Goal: Information Seeking & Learning: Learn about a topic

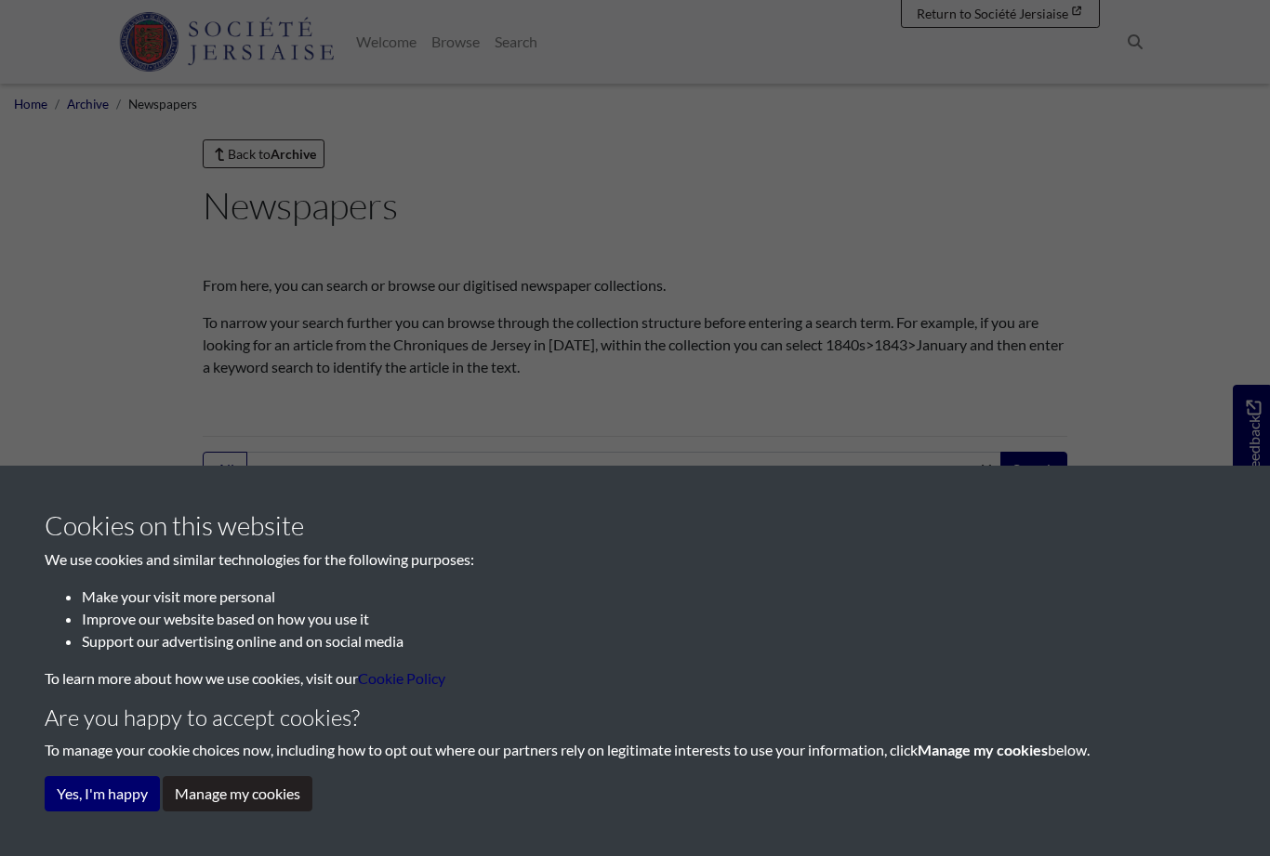
click at [138, 797] on button "Yes, I'm happy" at bounding box center [102, 793] width 115 height 35
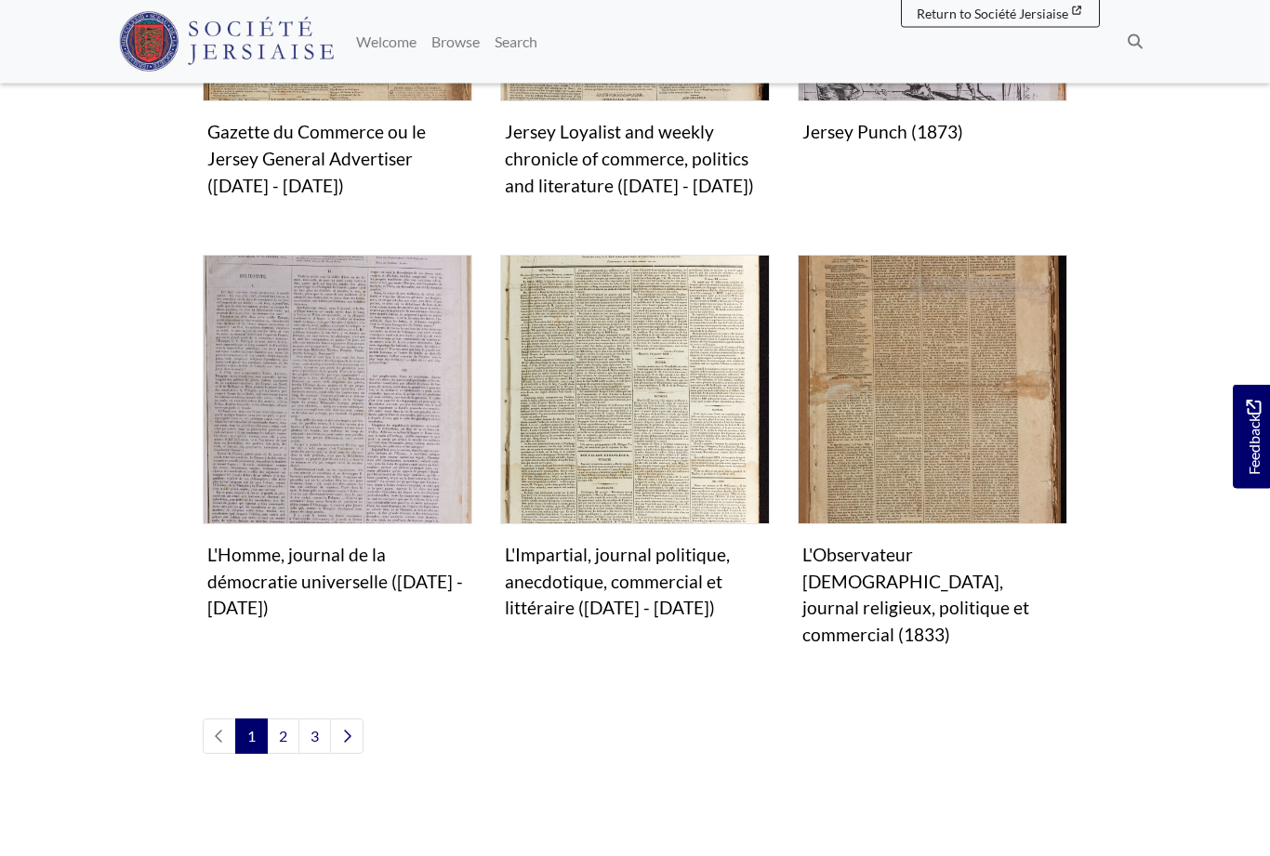
scroll to position [1709, 0]
click at [312, 719] on link "3" at bounding box center [314, 736] width 33 height 35
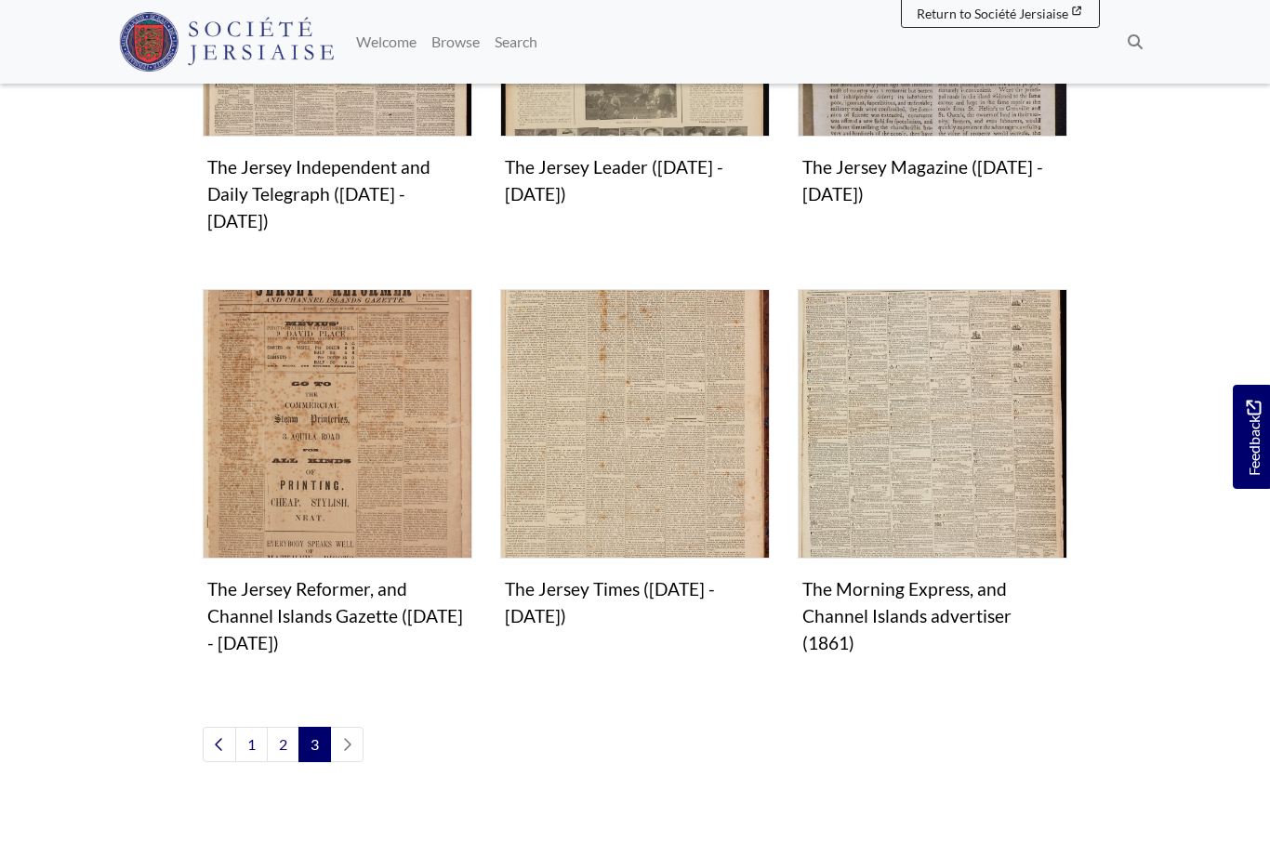
scroll to position [807, 0]
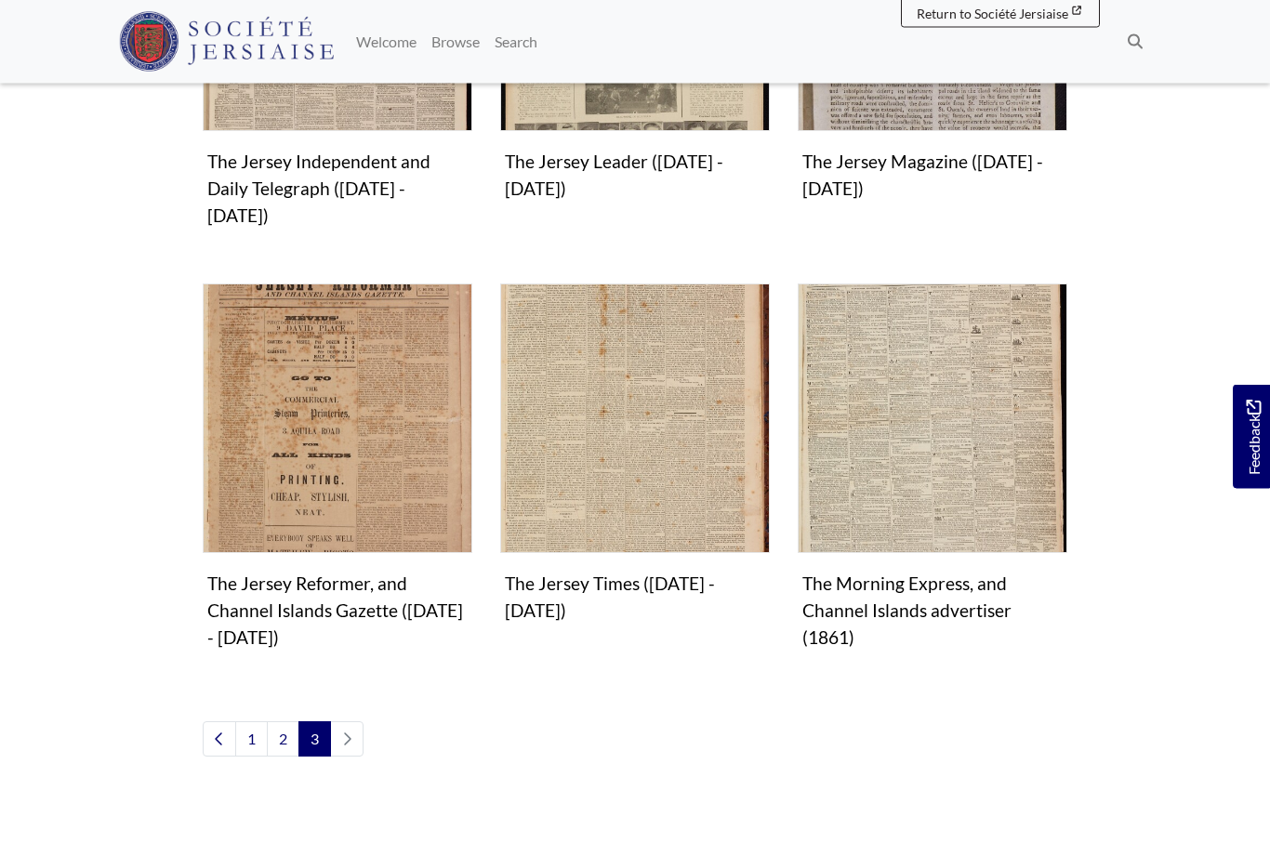
click at [979, 446] on img "Subcollection" at bounding box center [933, 419] width 270 height 270
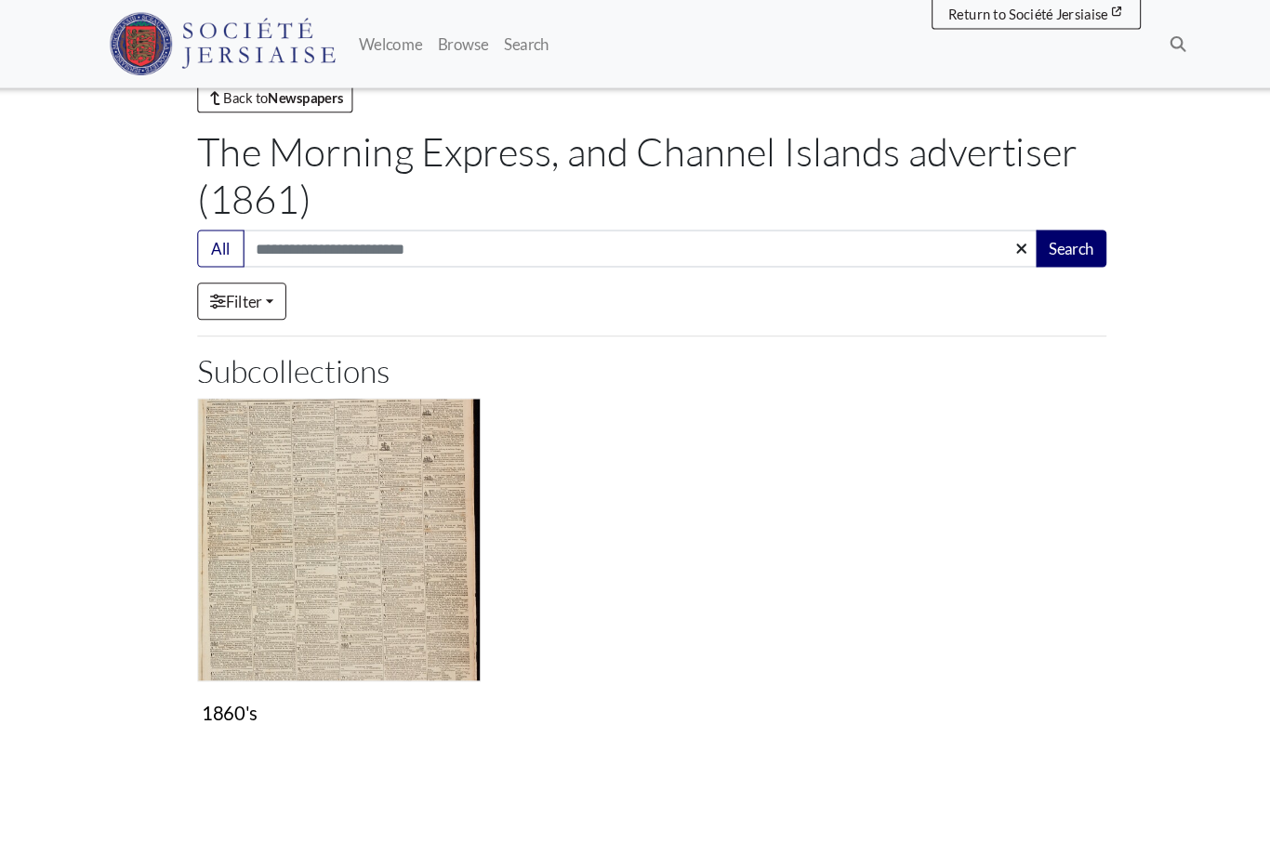
scroll to position [67, 0]
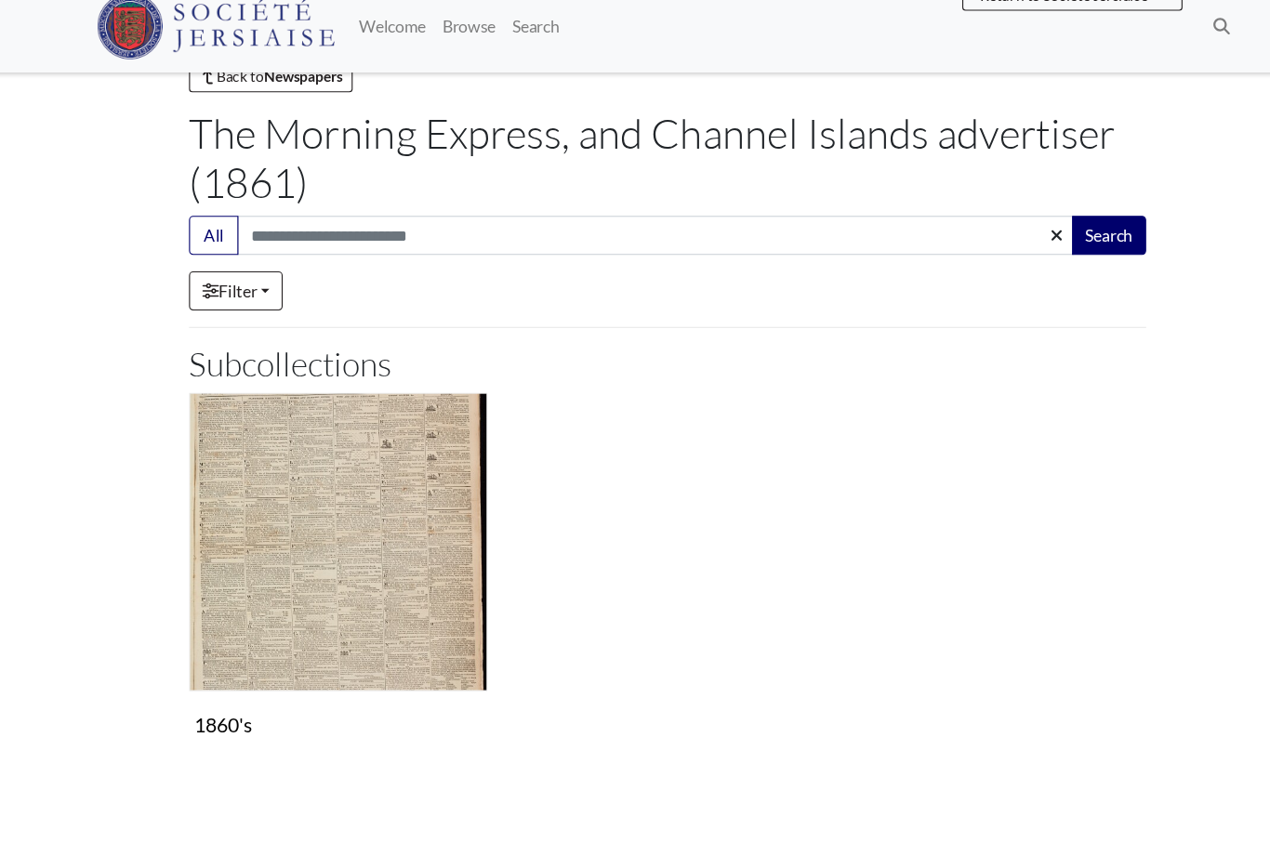
click at [385, 545] on img "Subcollection" at bounding box center [338, 508] width 270 height 270
